Goal: Task Accomplishment & Management: Complete application form

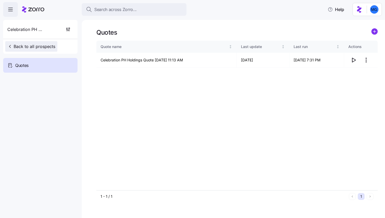
click at [44, 47] on span "Back to all prospects" at bounding box center [31, 46] width 48 height 6
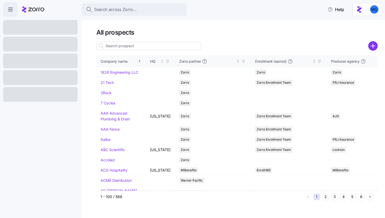
click at [372, 41] on div at bounding box center [372, 46] width 9 height 10
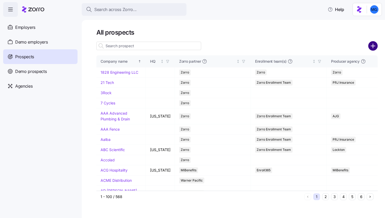
click at [372, 48] on circle "add icon" at bounding box center [373, 46] width 9 height 9
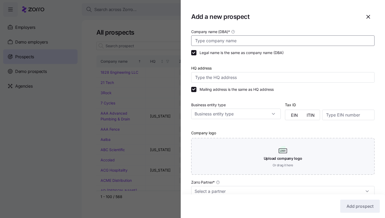
click at [301, 40] on input "Company name (DBA) *" at bounding box center [282, 40] width 183 height 10
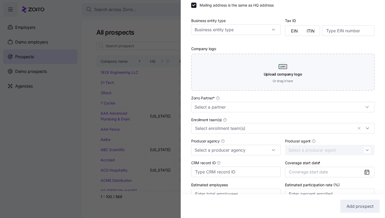
scroll to position [113, 0]
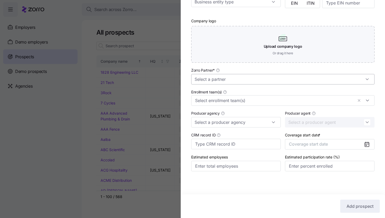
type input "Well Bred"
click at [263, 75] on input "Zorro Partner *" at bounding box center [282, 79] width 183 height 10
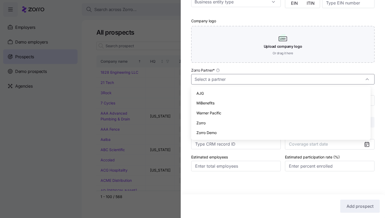
click at [252, 121] on div "Zorro" at bounding box center [280, 123] width 175 height 10
type input "Zorro"
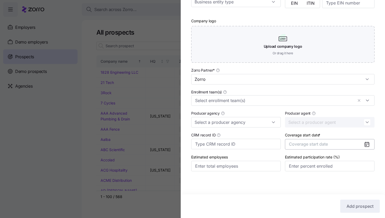
click at [323, 141] on span "Coverage start date" at bounding box center [308, 143] width 39 height 5
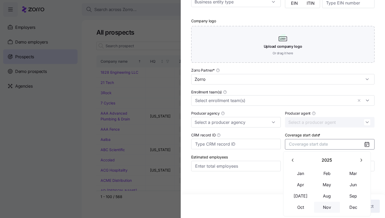
click at [330, 210] on button "Nov" at bounding box center [327, 206] width 26 height 11
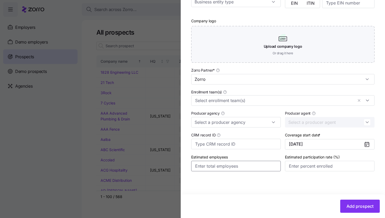
click at [265, 163] on input "Estimated employees" at bounding box center [236, 166] width 90 height 10
type input "8"
click at [294, 167] on input "Estimated participation rate (%)" at bounding box center [330, 166] width 90 height 10
type input "100%"
click at [233, 118] on input "Producer agency" at bounding box center [236, 122] width 90 height 10
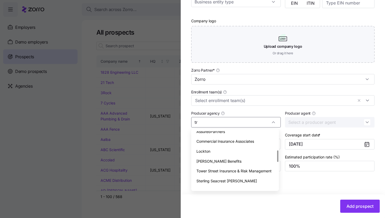
scroll to position [0, 0]
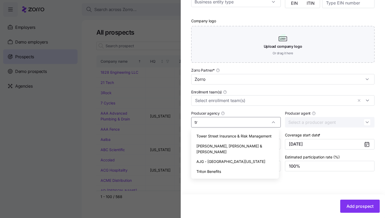
type input "tr"
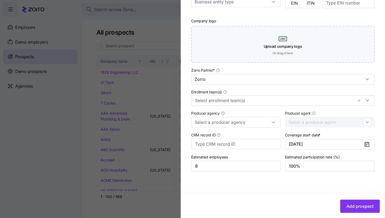
click at [224, 172] on body "Search across Zorro... Help Employers Demo employers Prospects Demo prospects A…" at bounding box center [192, 107] width 385 height 215
click at [241, 123] on input "Producer agency" at bounding box center [236, 122] width 90 height 10
click at [235, 133] on div "Triton Benefits" at bounding box center [235, 136] width 84 height 10
type input "Triton Benefits"
click at [258, 101] on input "Enrollment team(s)" at bounding box center [274, 100] width 158 height 7
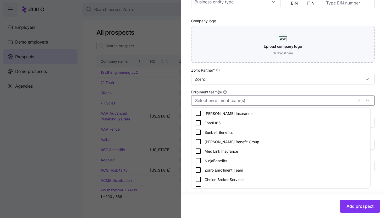
click at [240, 172] on div "Zorro Enrollment Team" at bounding box center [281, 170] width 172 height 6
click at [351, 209] on button "Add prospect" at bounding box center [360, 205] width 40 height 13
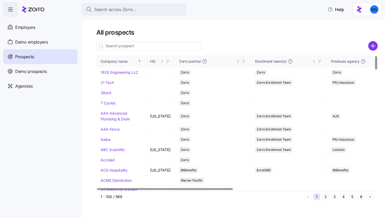
click at [182, 46] on input at bounding box center [148, 46] width 105 height 8
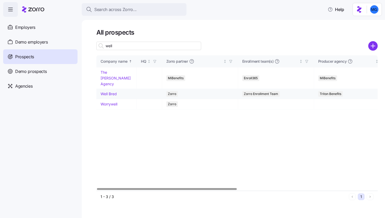
type input "well"
click at [115, 91] on link "Well Bred" at bounding box center [109, 93] width 16 height 4
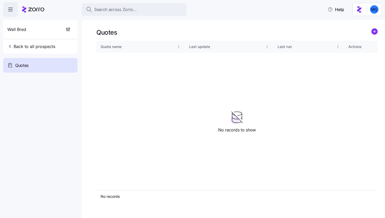
click at [380, 30] on div "Quotes Quote name Last update Last run Actions No records 1 No records to show" at bounding box center [233, 119] width 303 height 198
click at [375, 32] on circle "add icon" at bounding box center [375, 32] width 6 height 6
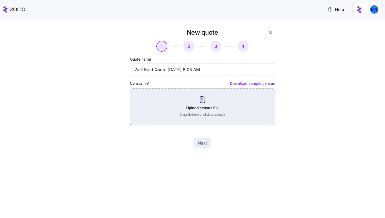
click at [209, 107] on div "Upload census file Drag file here or click to select it" at bounding box center [202, 106] width 145 height 37
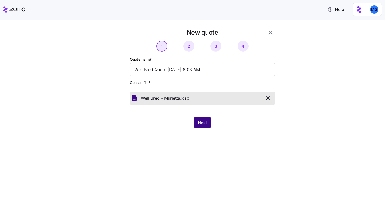
click at [201, 121] on span "Next" at bounding box center [202, 122] width 9 height 6
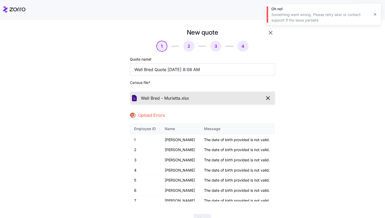
click at [377, 14] on icon "button" at bounding box center [375, 14] width 4 height 4
click at [271, 98] on div "Well Bred - Murietta. xlsx" at bounding box center [202, 97] width 145 height 13
click at [266, 98] on icon "button" at bounding box center [267, 97] width 3 height 3
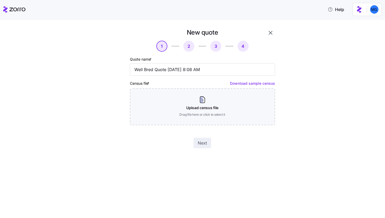
click at [270, 32] on icon "button" at bounding box center [271, 33] width 6 height 6
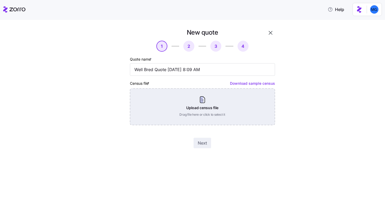
click at [204, 107] on div "Upload census file Drag file here or click to select it" at bounding box center [202, 106] width 145 height 37
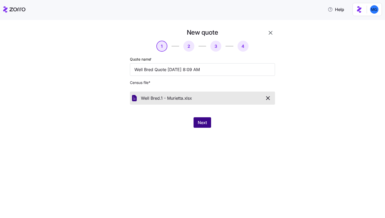
click at [207, 119] on span "Next" at bounding box center [202, 122] width 9 height 6
click at [203, 126] on button "Next" at bounding box center [203, 122] width 18 height 10
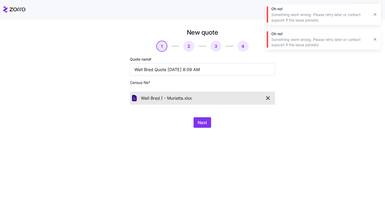
click at [376, 40] on icon "button" at bounding box center [375, 39] width 4 height 4
click at [373, 15] on button "button" at bounding box center [375, 14] width 7 height 7
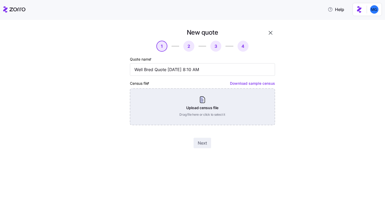
click at [210, 101] on div "Upload census file Drag file here or click to select it" at bounding box center [202, 106] width 145 height 37
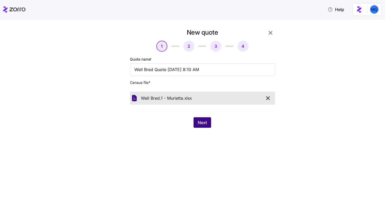
click at [200, 126] on button "Next" at bounding box center [203, 122] width 18 height 10
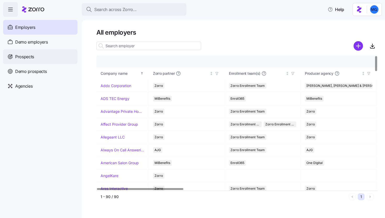
click at [43, 63] on div "Prospects" at bounding box center [40, 56] width 74 height 15
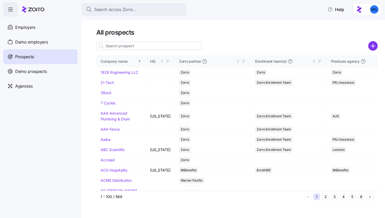
click at [132, 47] on input at bounding box center [148, 46] width 105 height 8
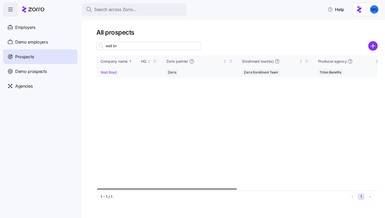
type input "well br"
click at [112, 72] on link "Well Bred" at bounding box center [109, 72] width 16 height 4
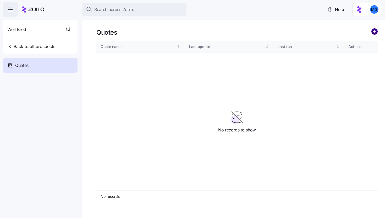
click at [375, 32] on circle "add icon" at bounding box center [375, 32] width 6 height 6
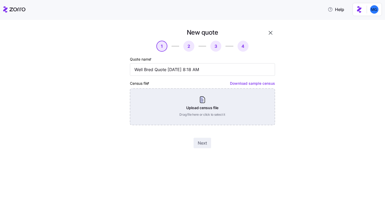
click at [182, 121] on div "Upload census file Drag file here or click to select it" at bounding box center [202, 106] width 145 height 37
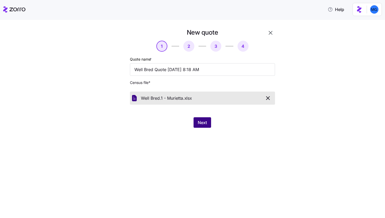
click at [202, 124] on span "Next" at bounding box center [202, 122] width 9 height 6
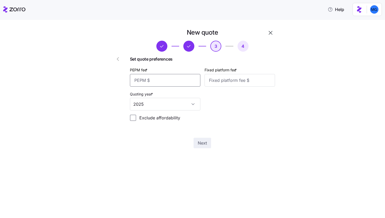
click at [187, 81] on input "PEPM fee *" at bounding box center [165, 80] width 70 height 13
type input "50"
click at [246, 79] on input "Fixed platform fee *" at bounding box center [240, 80] width 70 height 13
type input "100"
click at [148, 83] on input "50" at bounding box center [165, 80] width 70 height 13
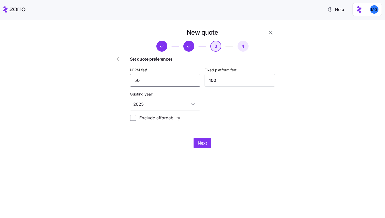
click at [148, 83] on input "50" at bounding box center [165, 80] width 70 height 13
type input "20"
click at [219, 79] on input "100" at bounding box center [240, 80] width 70 height 13
type input "1000"
click at [201, 140] on span "Next" at bounding box center [202, 143] width 9 height 6
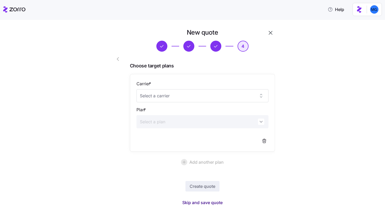
click at [201, 205] on span "Skip and save quote" at bounding box center [202, 202] width 40 height 6
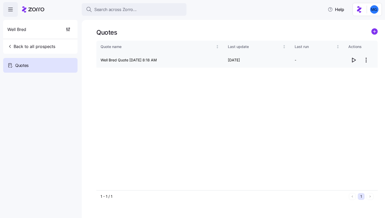
click at [350, 61] on span "button" at bounding box center [354, 60] width 10 height 10
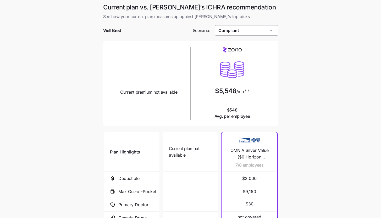
click at [264, 34] on input "Compliant" at bounding box center [246, 30] width 63 height 10
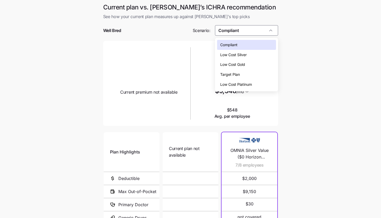
click at [263, 54] on div "Low Cost Silver" at bounding box center [246, 55] width 59 height 10
type input "Low Cost Silver"
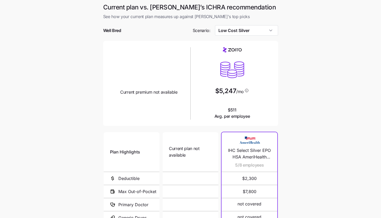
scroll to position [68, 0]
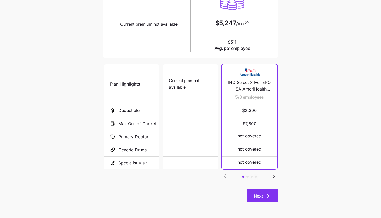
click at [266, 200] on button "Next" at bounding box center [262, 195] width 31 height 13
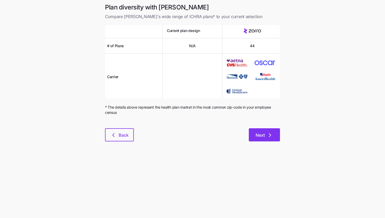
click at [266, 139] on button "Next" at bounding box center [264, 134] width 31 height 13
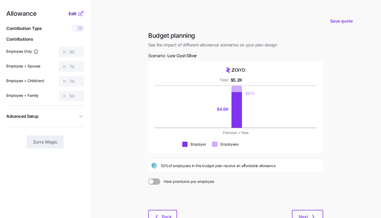
click at [74, 11] on span "Edit" at bounding box center [73, 13] width 8 height 6
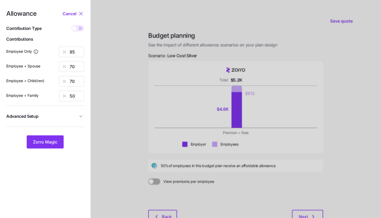
click at [63, 117] on span "Advanced Setup" at bounding box center [42, 116] width 72 height 7
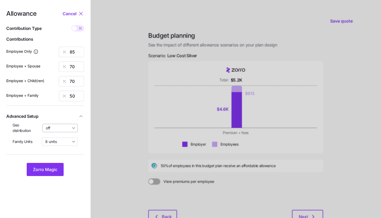
click at [64, 130] on input "off" at bounding box center [60, 128] width 36 height 8
click at [62, 157] on span "By state (2)" at bounding box center [57, 158] width 20 height 6
type input "By state (2)"
click at [63, 140] on input "8 units" at bounding box center [60, 141] width 36 height 8
click at [62, 162] on div "4 units" at bounding box center [60, 163] width 32 height 9
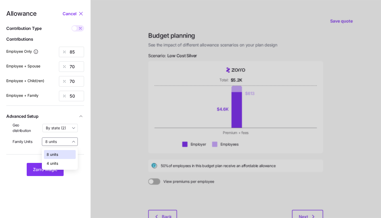
type input "4 units"
click at [60, 166] on button "Zorro Magic" at bounding box center [45, 169] width 37 height 13
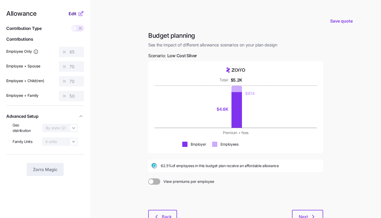
click at [78, 13] on button "Edit" at bounding box center [73, 13] width 9 height 6
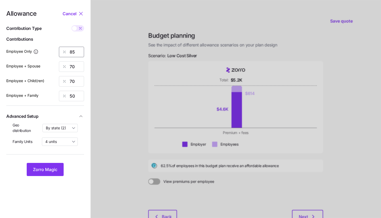
click at [77, 49] on input "85" at bounding box center [71, 52] width 25 height 10
click at [47, 170] on span "Zorro Magic" at bounding box center [45, 169] width 24 height 6
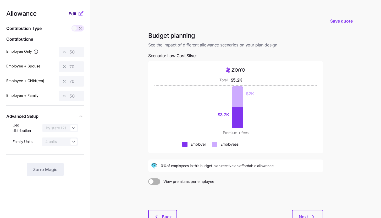
click at [77, 14] on button "Edit" at bounding box center [73, 13] width 9 height 6
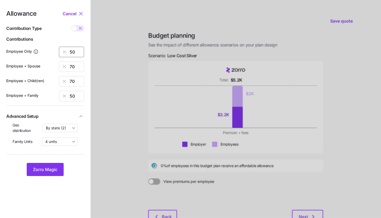
click at [77, 53] on input "50" at bounding box center [71, 52] width 25 height 10
click at [80, 28] on icon at bounding box center [80, 28] width 4 height 4
click at [72, 25] on input "checkbox" at bounding box center [72, 25] width 0 height 0
type input "255"
type input "715"
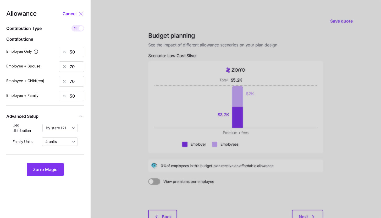
type input "614"
type input "694"
click at [78, 65] on input "715" at bounding box center [71, 66] width 25 height 10
type input "255"
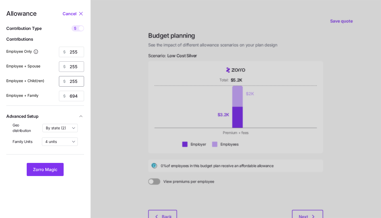
type input "255"
click at [54, 168] on span "Zorro Magic" at bounding box center [45, 169] width 24 height 6
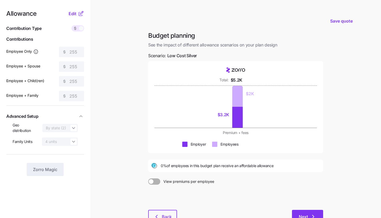
click at [308, 211] on button "Next" at bounding box center [307, 216] width 31 height 13
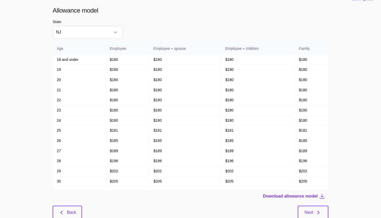
scroll to position [13, 0]
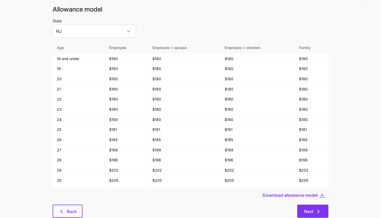
click at [322, 210] on button "Next" at bounding box center [312, 210] width 31 height 13
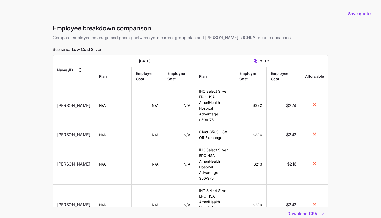
click at [346, 162] on main "Save quote Employee breakdown comparison Compare employee coverage and pricing …" at bounding box center [190, 127] width 381 height 255
click at [312, 215] on span "Download CSV" at bounding box center [302, 213] width 30 height 6
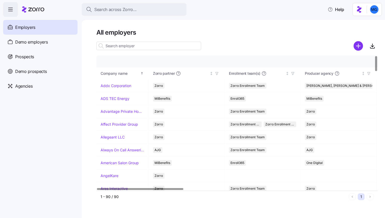
click at [143, 47] on input at bounding box center [148, 46] width 105 height 8
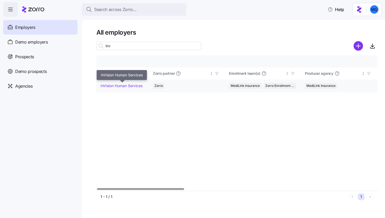
type input "inv"
click at [133, 85] on link "InVision Human Services" at bounding box center [122, 85] width 42 height 5
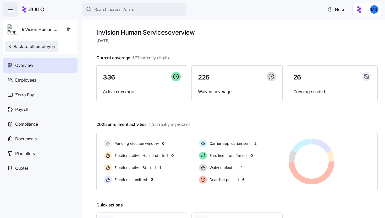
click at [23, 44] on span "Back to all employers" at bounding box center [31, 46] width 49 height 6
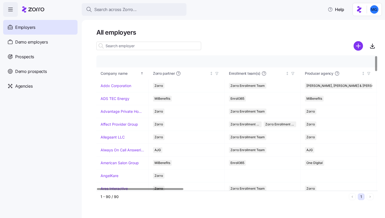
click at [153, 45] on input at bounding box center [148, 46] width 105 height 8
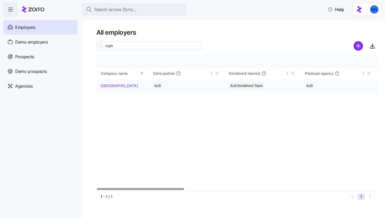
type input "rush"
click at [138, 85] on link "[GEOGRAPHIC_DATA]" at bounding box center [119, 85] width 37 height 5
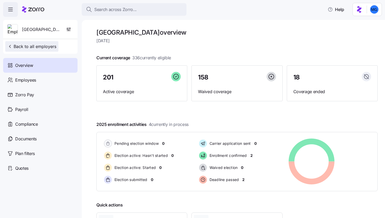
click at [46, 45] on span "Back to all employers" at bounding box center [31, 46] width 49 height 6
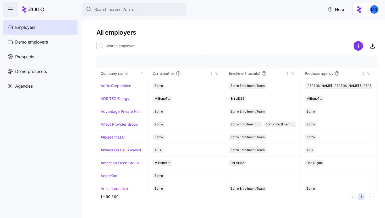
click at [135, 49] on input at bounding box center [148, 46] width 105 height 8
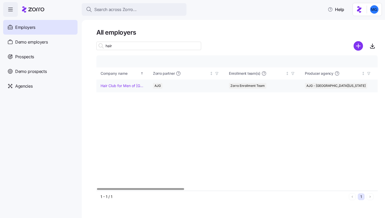
type input "hair"
click at [121, 84] on link "Hair Club for Men of [GEOGRAPHIC_DATA]" at bounding box center [123, 85] width 44 height 5
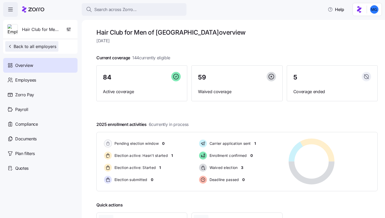
click at [49, 45] on span "Back to all employers" at bounding box center [31, 46] width 49 height 6
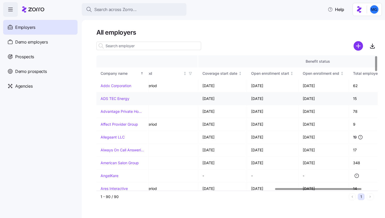
scroll to position [0, 623]
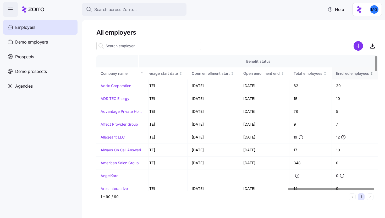
click at [372, 74] on icon "Not sorted" at bounding box center [371, 74] width 1 height 1
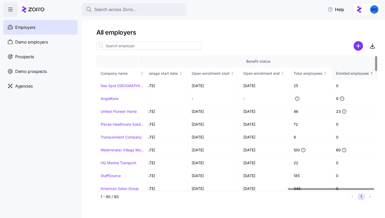
click at [372, 72] on icon "Sorted ascending" at bounding box center [372, 74] width 4 height 4
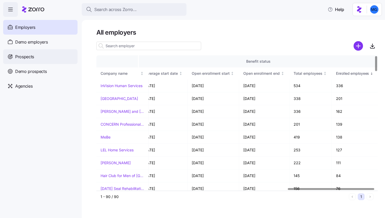
click at [36, 55] on div "Prospects" at bounding box center [40, 56] width 74 height 15
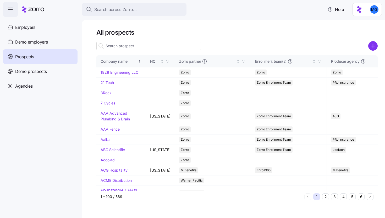
click at [128, 48] on input at bounding box center [148, 46] width 105 height 8
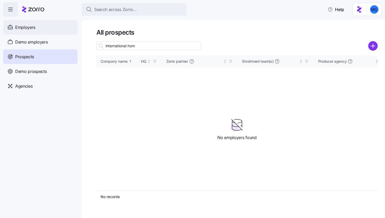
type input "international hom"
click at [33, 25] on span "Employers" at bounding box center [25, 27] width 20 height 7
